Goal: Check status: Check status

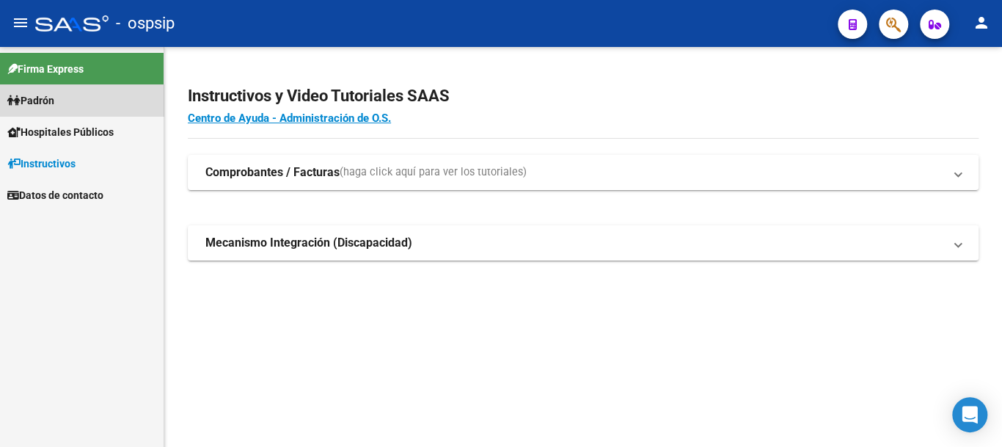
click at [84, 103] on link "Padrón" at bounding box center [82, 100] width 164 height 32
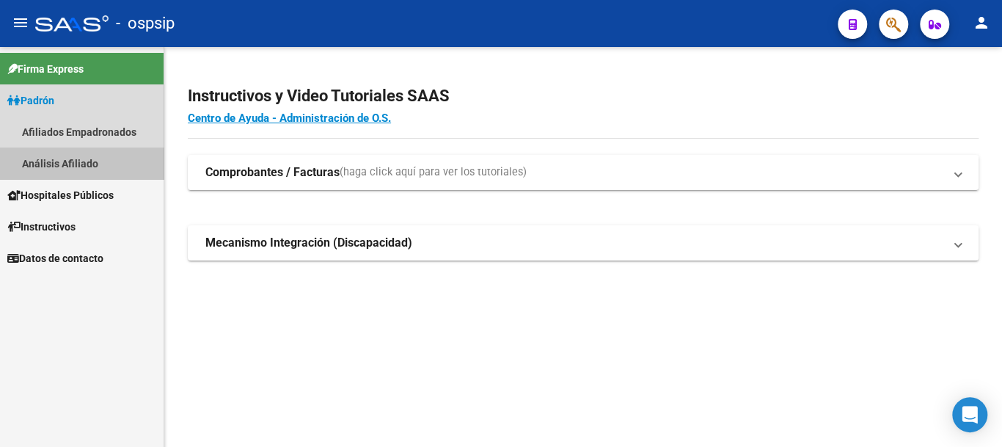
click at [101, 161] on link "Análisis Afiliado" at bounding box center [82, 163] width 164 height 32
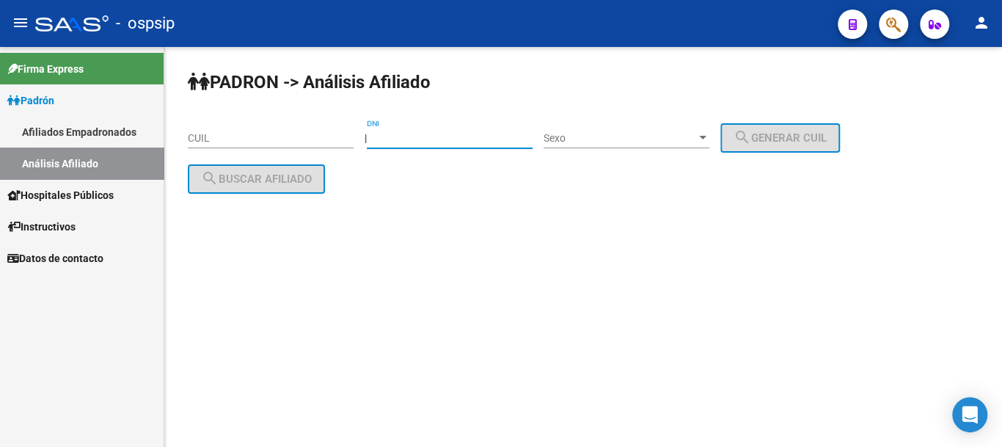
click at [423, 139] on input "DNI" at bounding box center [450, 138] width 166 height 12
type input "20586702"
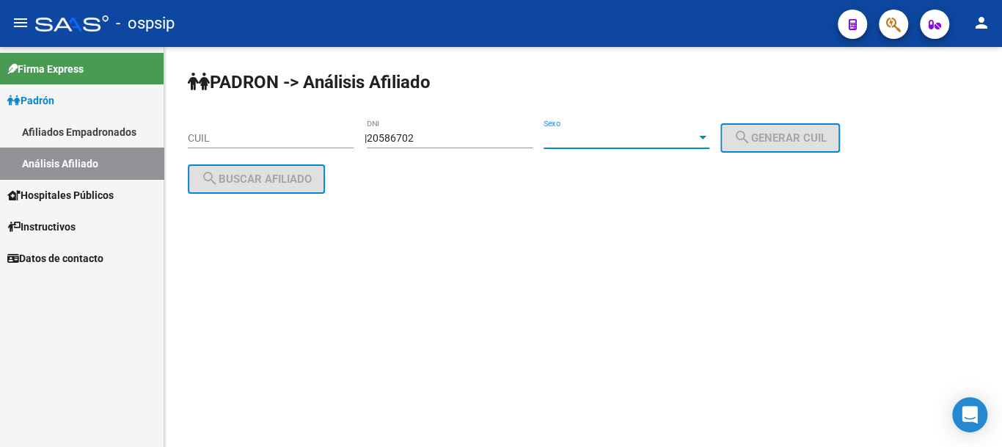
click at [624, 137] on span "Sexo" at bounding box center [620, 138] width 153 height 12
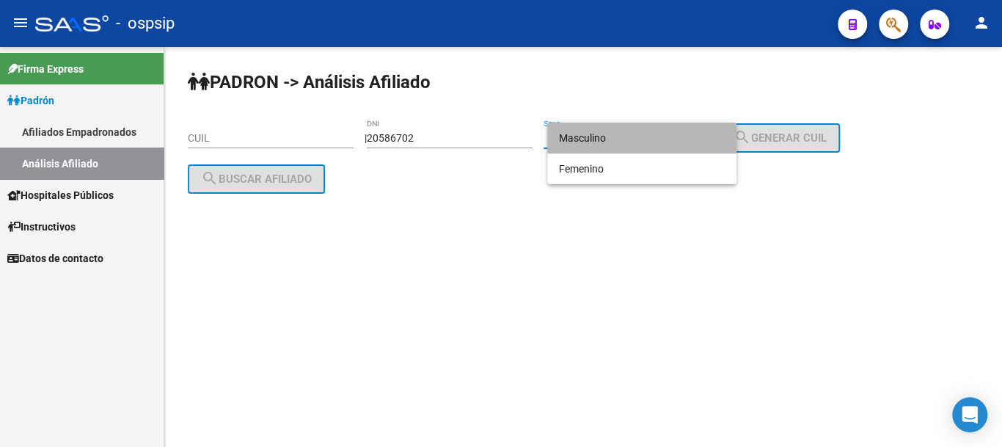
click at [620, 136] on span "Masculino" at bounding box center [642, 138] width 166 height 31
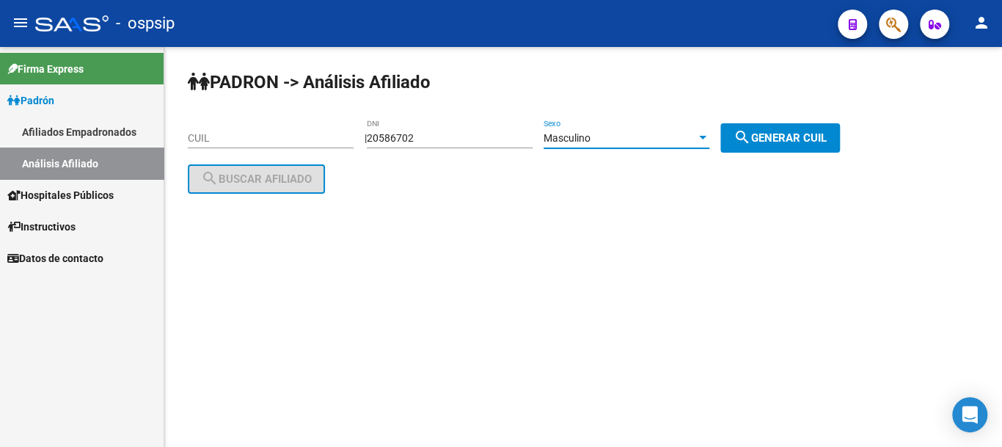
click at [744, 125] on button "search Generar CUIL" at bounding box center [780, 137] width 120 height 29
type input "20-20586702-4"
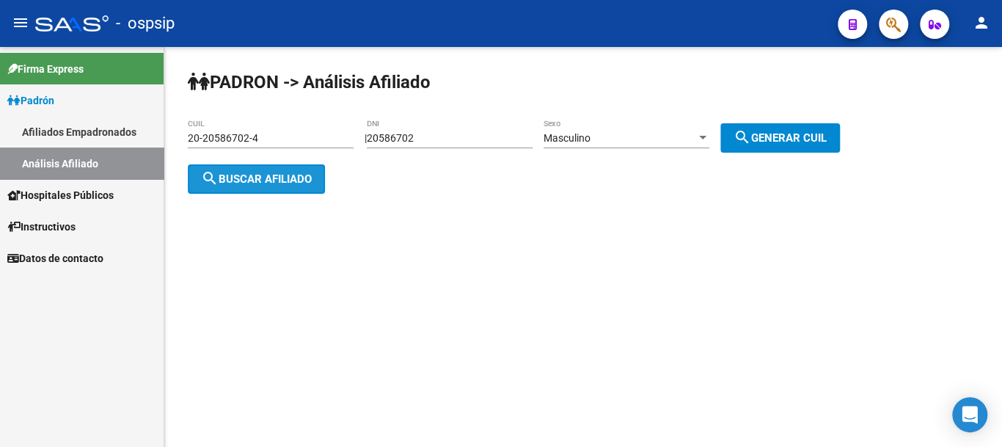
click at [312, 179] on span "search Buscar afiliado" at bounding box center [256, 178] width 111 height 13
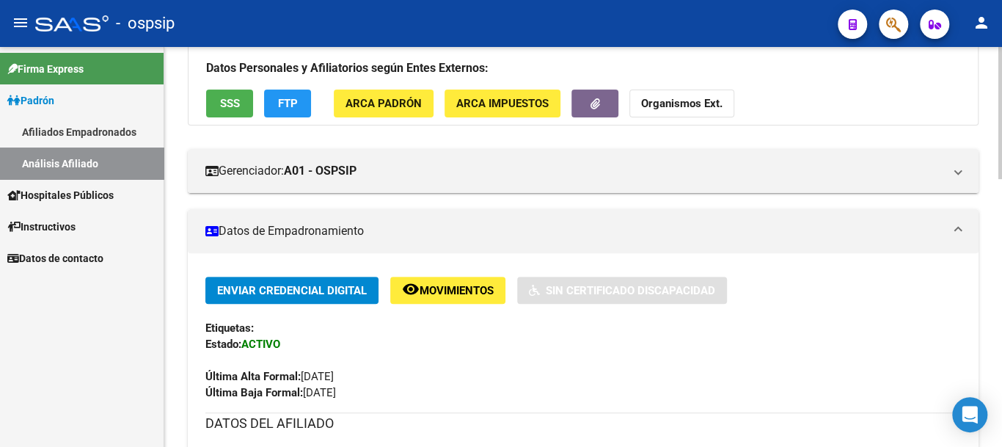
scroll to position [220, 0]
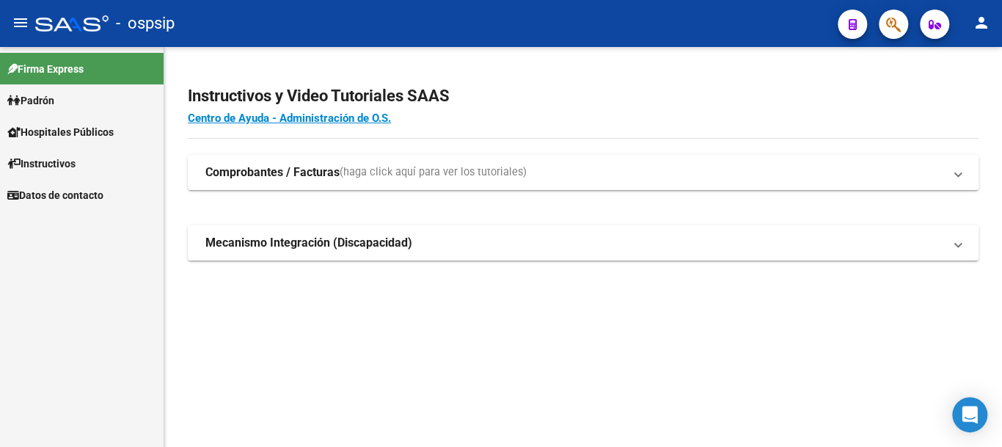
click at [84, 103] on link "Padrón" at bounding box center [82, 100] width 164 height 32
click at [98, 164] on link "Instructivos" at bounding box center [82, 163] width 164 height 32
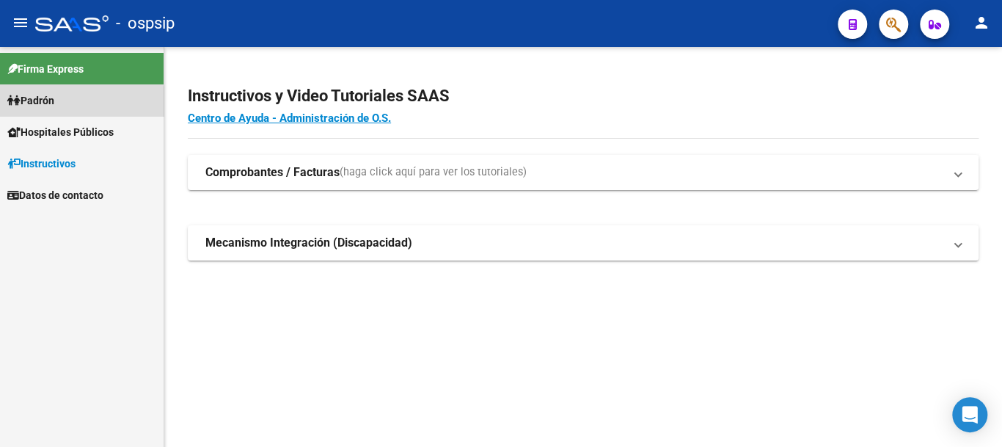
click at [81, 106] on link "Padrón" at bounding box center [82, 100] width 164 height 32
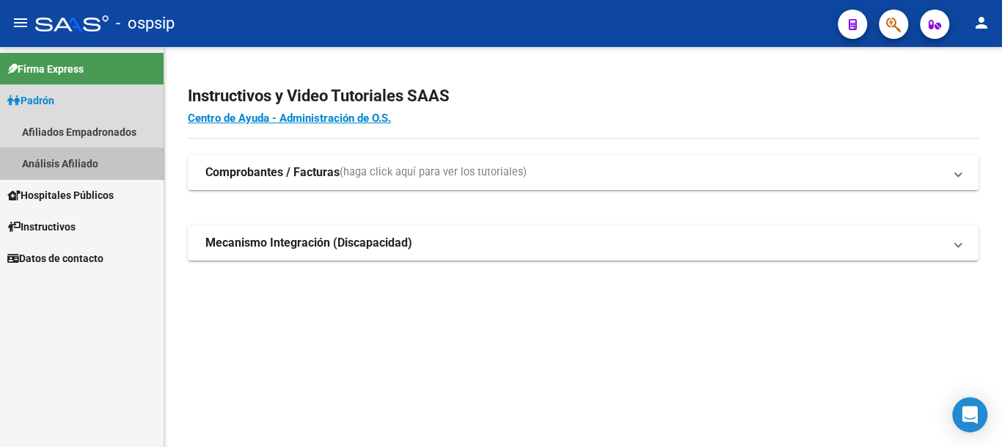
click at [128, 167] on link "Análisis Afiliado" at bounding box center [82, 163] width 164 height 32
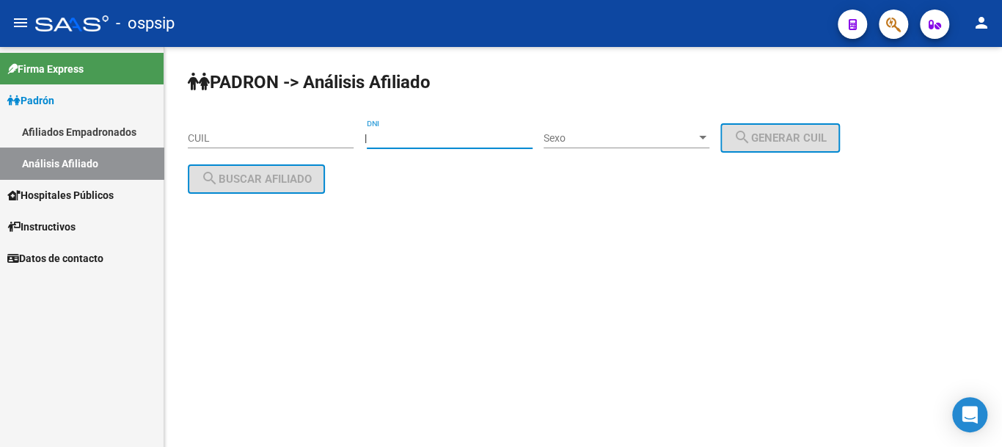
click at [456, 136] on input "DNI" at bounding box center [450, 138] width 166 height 12
type input "35591032"
click at [649, 134] on span "Sexo" at bounding box center [620, 138] width 153 height 12
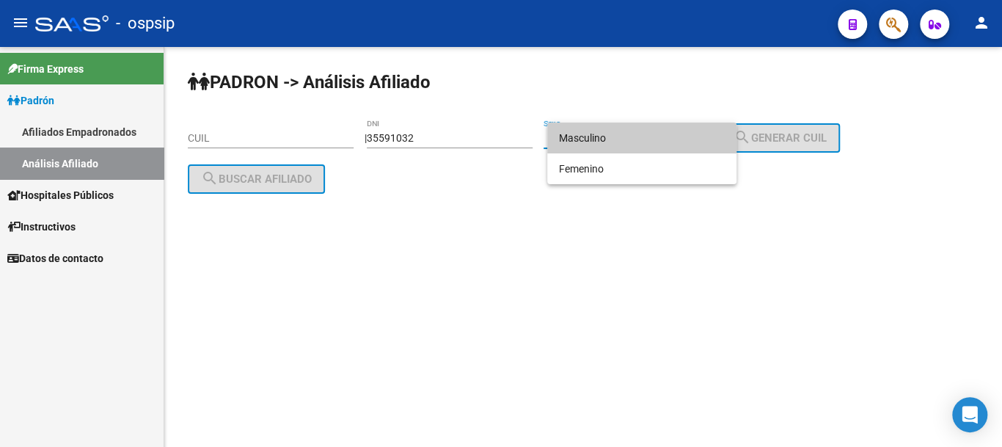
click at [649, 134] on span "Masculino" at bounding box center [642, 138] width 166 height 31
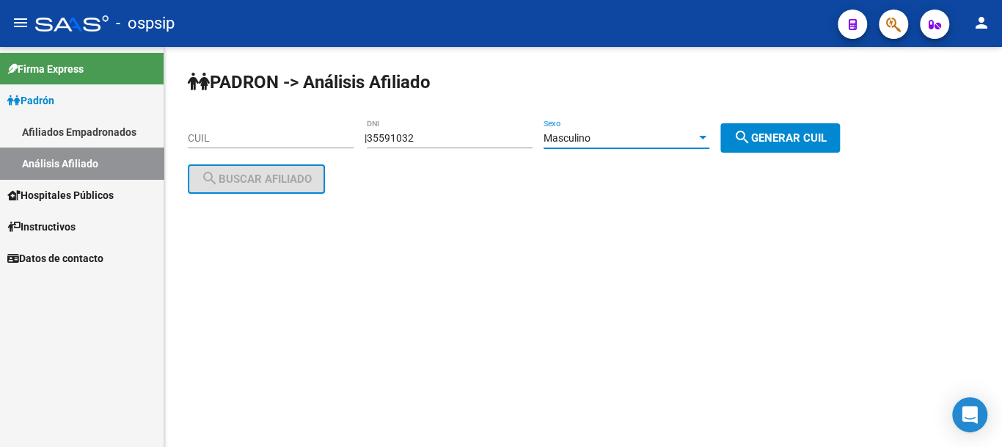
click at [751, 136] on mat-icon "search" at bounding box center [743, 137] width 18 height 18
type input "20-35591032-7"
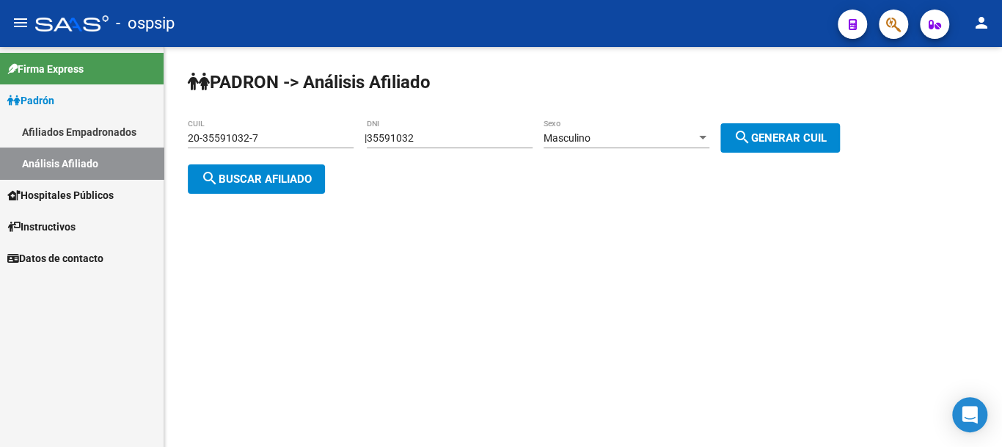
click at [273, 176] on span "search Buscar afiliado" at bounding box center [256, 178] width 111 height 13
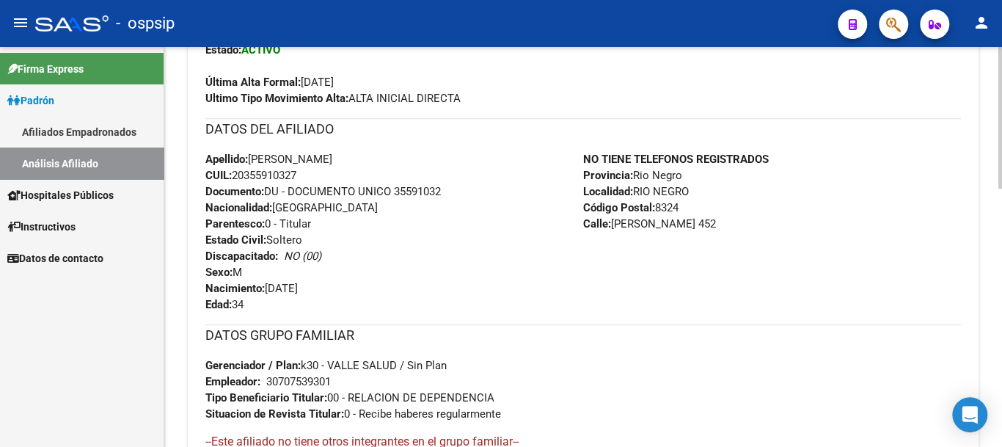
scroll to position [513, 0]
